Goal: Task Accomplishment & Management: Manage account settings

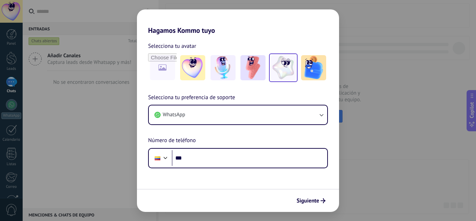
click at [287, 65] on img at bounding box center [283, 67] width 25 height 25
click at [161, 66] on input "file" at bounding box center [162, 67] width 27 height 27
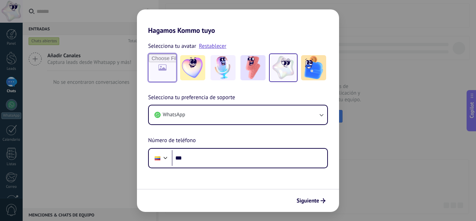
click at [166, 67] on input "file" at bounding box center [162, 67] width 27 height 27
type input "**********"
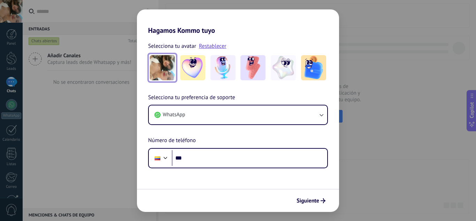
click at [162, 64] on img at bounding box center [162, 67] width 25 height 25
click at [210, 46] on link "Restablecer" at bounding box center [213, 46] width 28 height 7
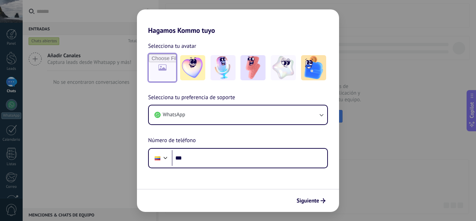
click at [172, 65] on input "file" at bounding box center [162, 67] width 27 height 27
type input "**********"
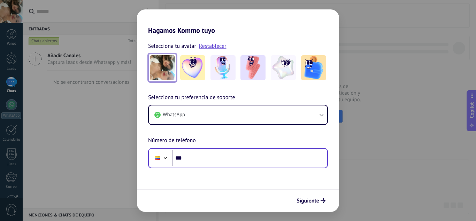
click at [239, 167] on div "Phone ***" at bounding box center [238, 158] width 180 height 20
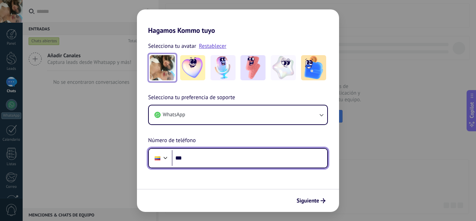
click at [221, 156] on input "***" at bounding box center [250, 158] width 156 height 16
type input "**********"
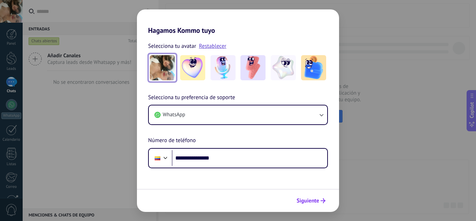
click at [313, 200] on span "Siguiente" at bounding box center [308, 200] width 23 height 5
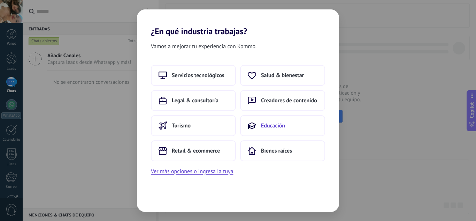
click at [300, 120] on button "Educación" at bounding box center [282, 125] width 85 height 21
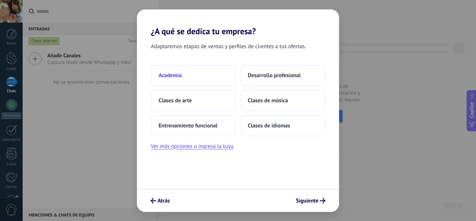
click at [218, 79] on button "Academia" at bounding box center [193, 75] width 85 height 21
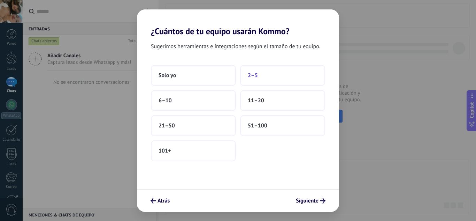
click at [266, 78] on button "2–5" at bounding box center [282, 75] width 85 height 21
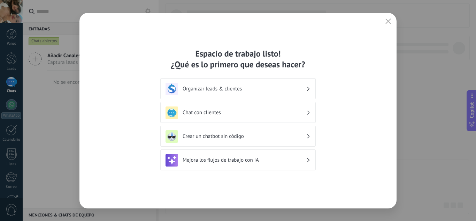
click at [258, 111] on h3 "Chat con clientes" at bounding box center [245, 112] width 124 height 7
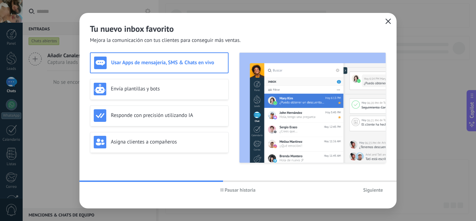
click at [389, 20] on icon "button" at bounding box center [389, 21] width 6 height 6
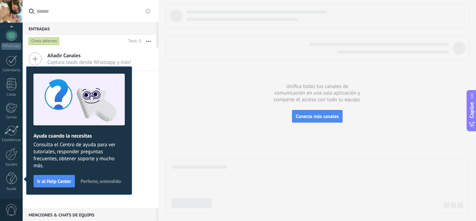
click at [100, 180] on span "Perfecto, entendido" at bounding box center [101, 181] width 40 height 5
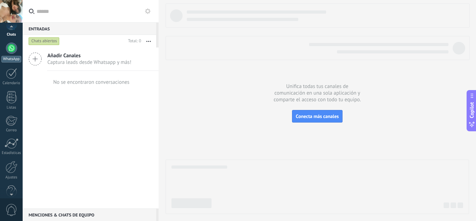
scroll to position [0, 0]
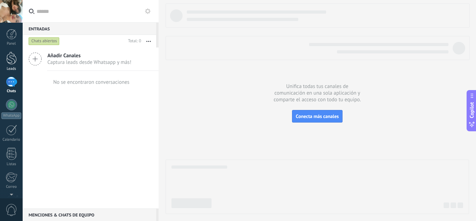
click at [12, 55] on div at bounding box center [11, 58] width 10 height 13
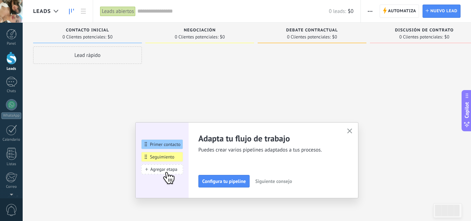
click at [353, 132] on icon "button" at bounding box center [349, 130] width 5 height 5
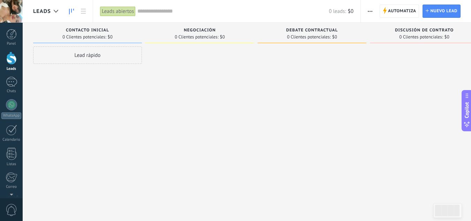
click at [14, 7] on div at bounding box center [11, 11] width 23 height 23
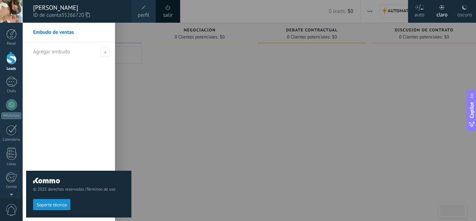
click at [219, 73] on div at bounding box center [261, 110] width 476 height 221
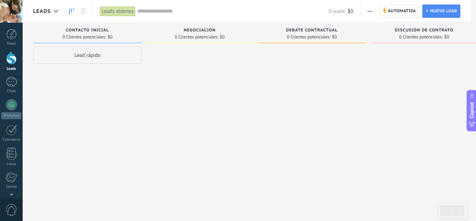
click at [394, 14] on span "Automatiza" at bounding box center [402, 11] width 28 height 13
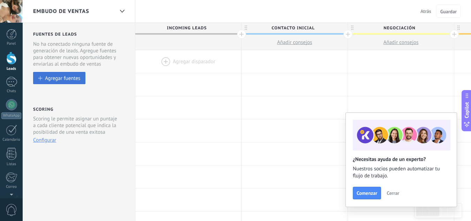
click at [55, 79] on div "Agregar fuentes" at bounding box center [62, 78] width 35 height 6
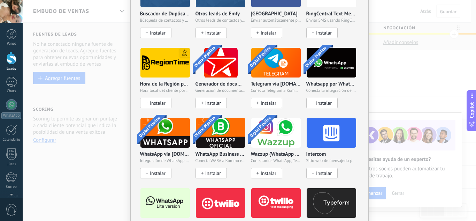
scroll to position [518, 0]
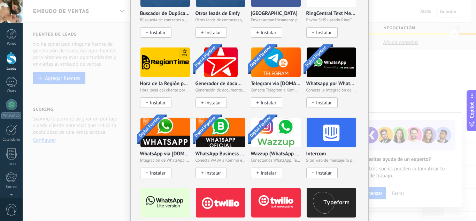
click at [86, 169] on div "No hay resultados Fuentes de leads Agregar fuente Agregar fuentes Agregar fuent…" at bounding box center [250, 110] width 454 height 221
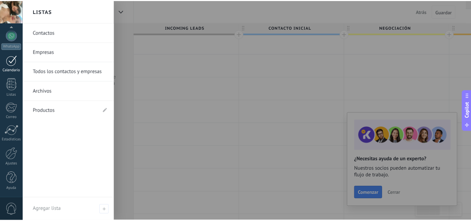
scroll to position [0, 0]
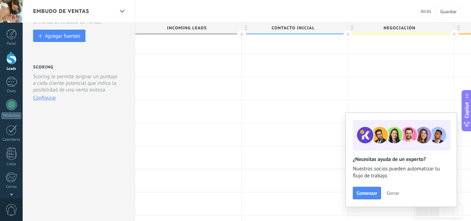
click at [12, 58] on div at bounding box center [11, 58] width 10 height 13
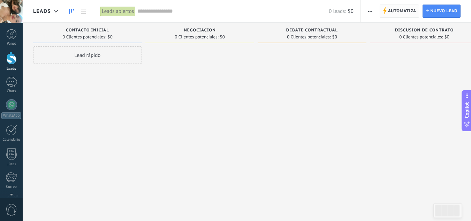
click at [408, 8] on span "Automatiza" at bounding box center [402, 11] width 28 height 13
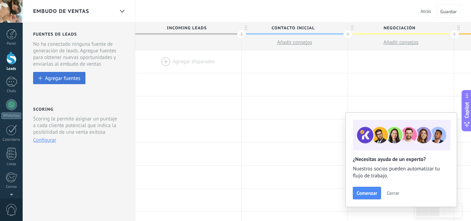
click at [78, 80] on div "Agregar fuentes" at bounding box center [62, 78] width 35 height 6
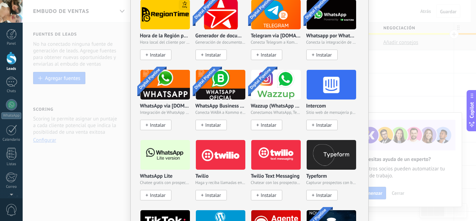
scroll to position [566, 0]
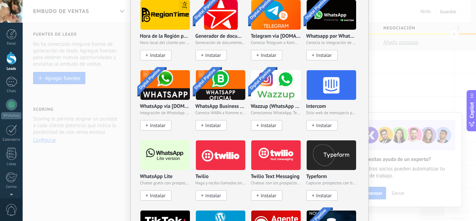
click at [160, 188] on div "WhatsApp Lite Chatee gratis con prospectos en WhatsApp Instalar" at bounding box center [165, 187] width 50 height 27
click at [153, 193] on span "Instalar" at bounding box center [158, 195] width 16 height 6
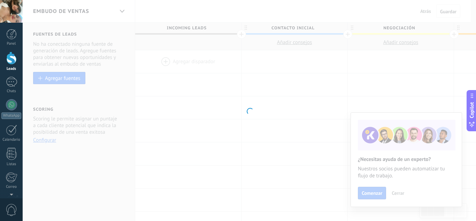
scroll to position [0, 0]
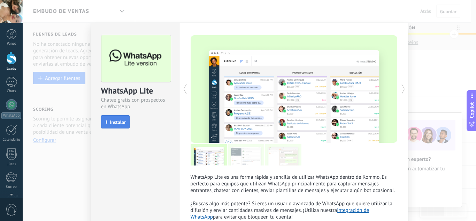
click at [120, 117] on button "Instalar" at bounding box center [115, 121] width 29 height 13
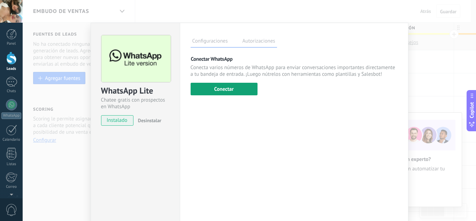
click at [236, 94] on button "Conectar" at bounding box center [224, 89] width 67 height 13
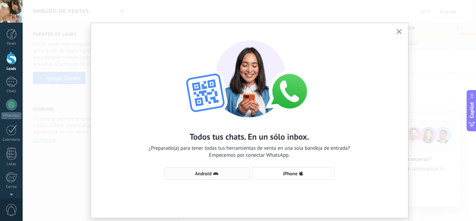
click at [203, 171] on span "Android" at bounding box center [203, 173] width 16 height 5
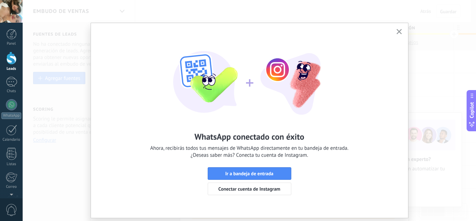
click at [395, 33] on button "button" at bounding box center [399, 31] width 9 height 9
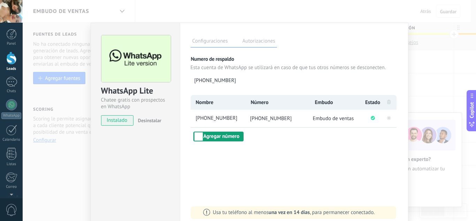
click at [220, 139] on button "Agregar número" at bounding box center [219, 136] width 50 height 10
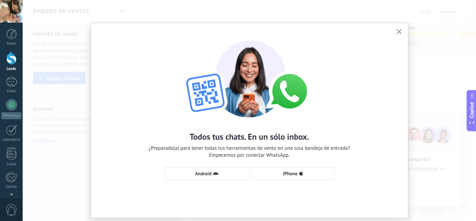
click at [400, 34] on use "button" at bounding box center [399, 31] width 5 height 5
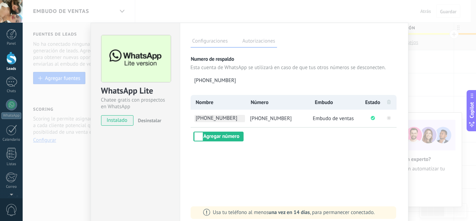
click at [216, 115] on span "[PHONE_NUMBER]" at bounding box center [220, 118] width 51 height 7
type input "*"
type input "**********"
click at [294, 144] on div "**********" at bounding box center [294, 126] width 229 height 207
click at [229, 136] on button "Agregar número" at bounding box center [219, 136] width 50 height 10
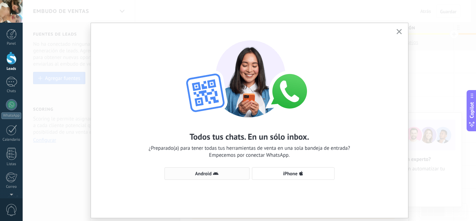
click at [205, 174] on span "Android" at bounding box center [203, 173] width 16 height 5
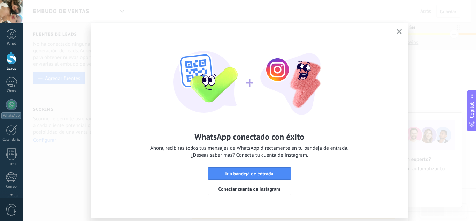
click at [398, 31] on use "button" at bounding box center [399, 31] width 5 height 5
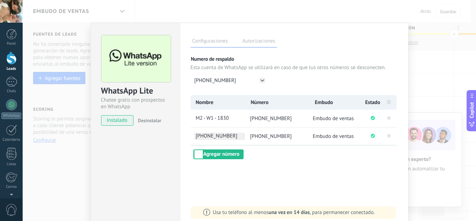
click at [204, 136] on span "[PHONE_NUMBER]" at bounding box center [220, 135] width 51 height 7
click at [204, 136] on input "**********" at bounding box center [220, 135] width 51 height 7
click at [224, 138] on input "**********" at bounding box center [220, 135] width 51 height 7
type input "**********"
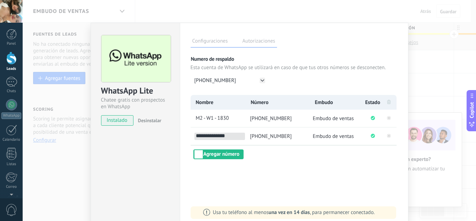
click at [313, 168] on div "Configuraciones Autorizaciones Esta pestaña registra a los usuarios que han con…" at bounding box center [294, 126] width 229 height 207
click at [331, 118] on span "Embudo de ventas" at bounding box center [333, 118] width 41 height 7
click at [330, 120] on span "Embudo de ventas" at bounding box center [333, 118] width 41 height 7
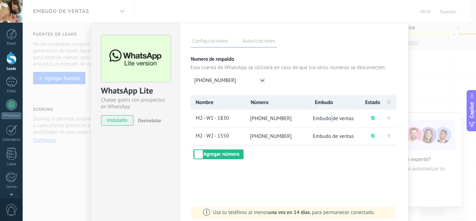
click at [330, 120] on span "Embudo de ventas" at bounding box center [333, 118] width 41 height 7
click at [250, 77] on button "[PHONE_NUMBER]" at bounding box center [229, 80] width 77 height 12
click at [295, 81] on div "[PHONE_NUMBER] [PHONE_NUMBER]" at bounding box center [294, 80] width 207 height 12
drag, startPoint x: 259, startPoint y: 118, endPoint x: 289, endPoint y: 121, distance: 29.7
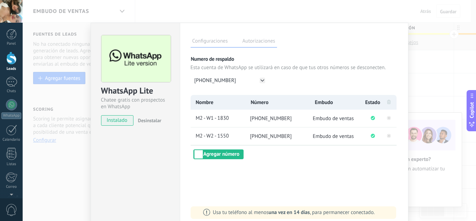
click at [289, 121] on li "[PHONE_NUMBER]" at bounding box center [277, 117] width 65 height 17
copy span "[PHONE_NUMBER]"
click at [305, 12] on div "WhatsApp Lite Chatee gratis con prospectos en WhatsApp instalado Desinstalar Co…" at bounding box center [250, 110] width 454 height 221
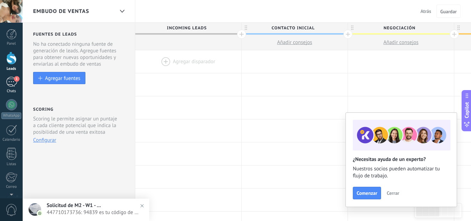
click at [16, 83] on div "1" at bounding box center [11, 82] width 11 height 10
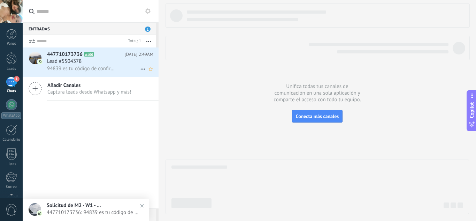
click at [101, 67] on span "94839 es tu código de confirmación de Facebook" at bounding box center [81, 68] width 68 height 7
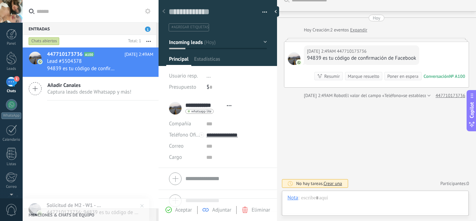
scroll to position [10, 0]
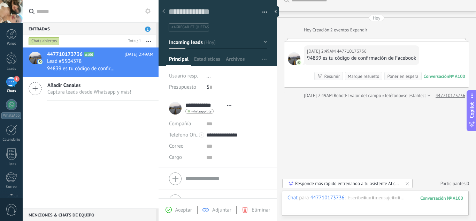
click at [313, 57] on div "94839 es tu código de confirmación de Facebook" at bounding box center [361, 58] width 109 height 7
copy div "94839"
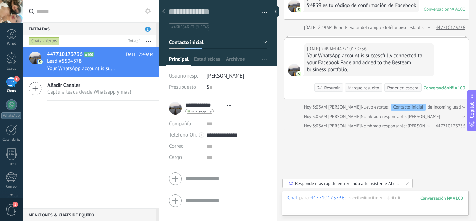
scroll to position [94, 0]
